Goal: Information Seeking & Learning: Learn about a topic

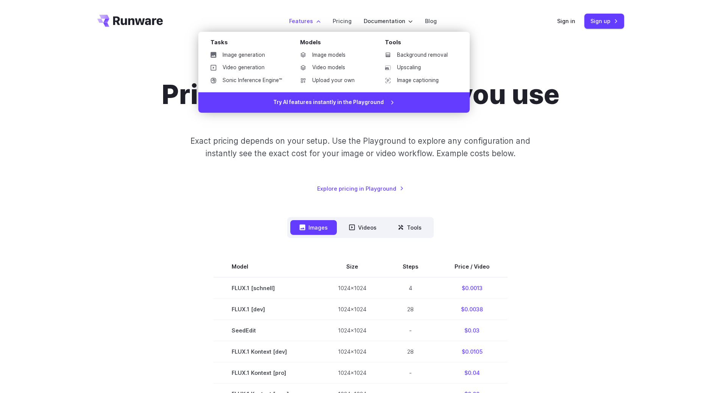
click at [318, 18] on label "Features" at bounding box center [304, 21] width 31 height 9
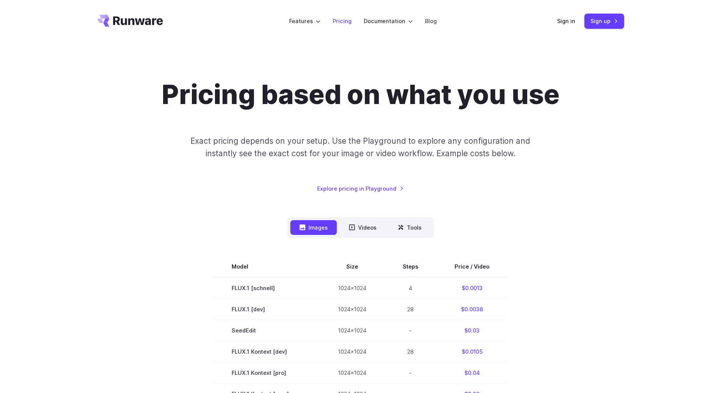
click at [344, 20] on link "Pricing" at bounding box center [342, 21] width 19 height 9
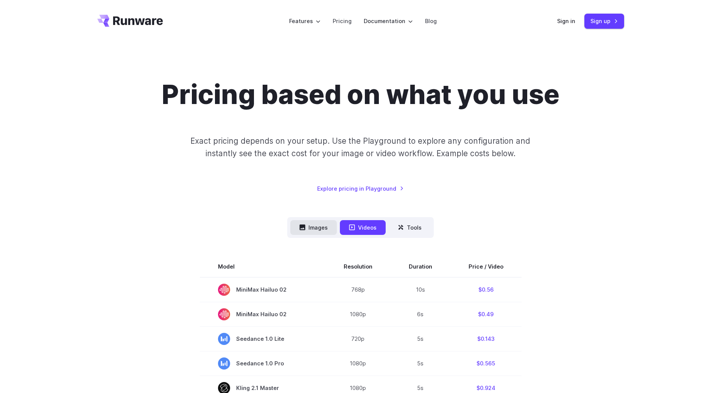
click at [305, 234] on button "Images" at bounding box center [313, 227] width 47 height 15
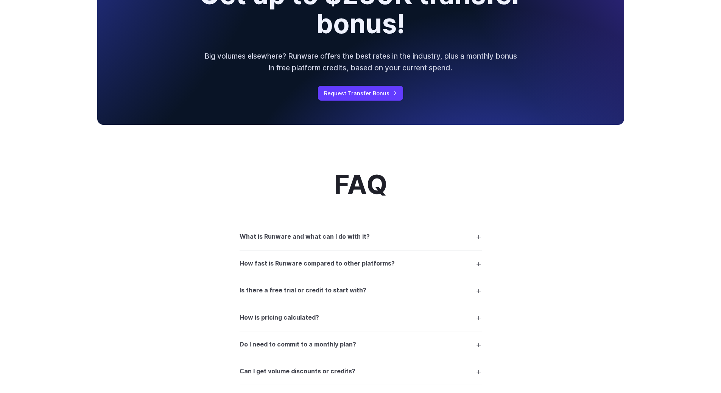
scroll to position [757, 0]
